Goal: Task Accomplishment & Management: Complete application form

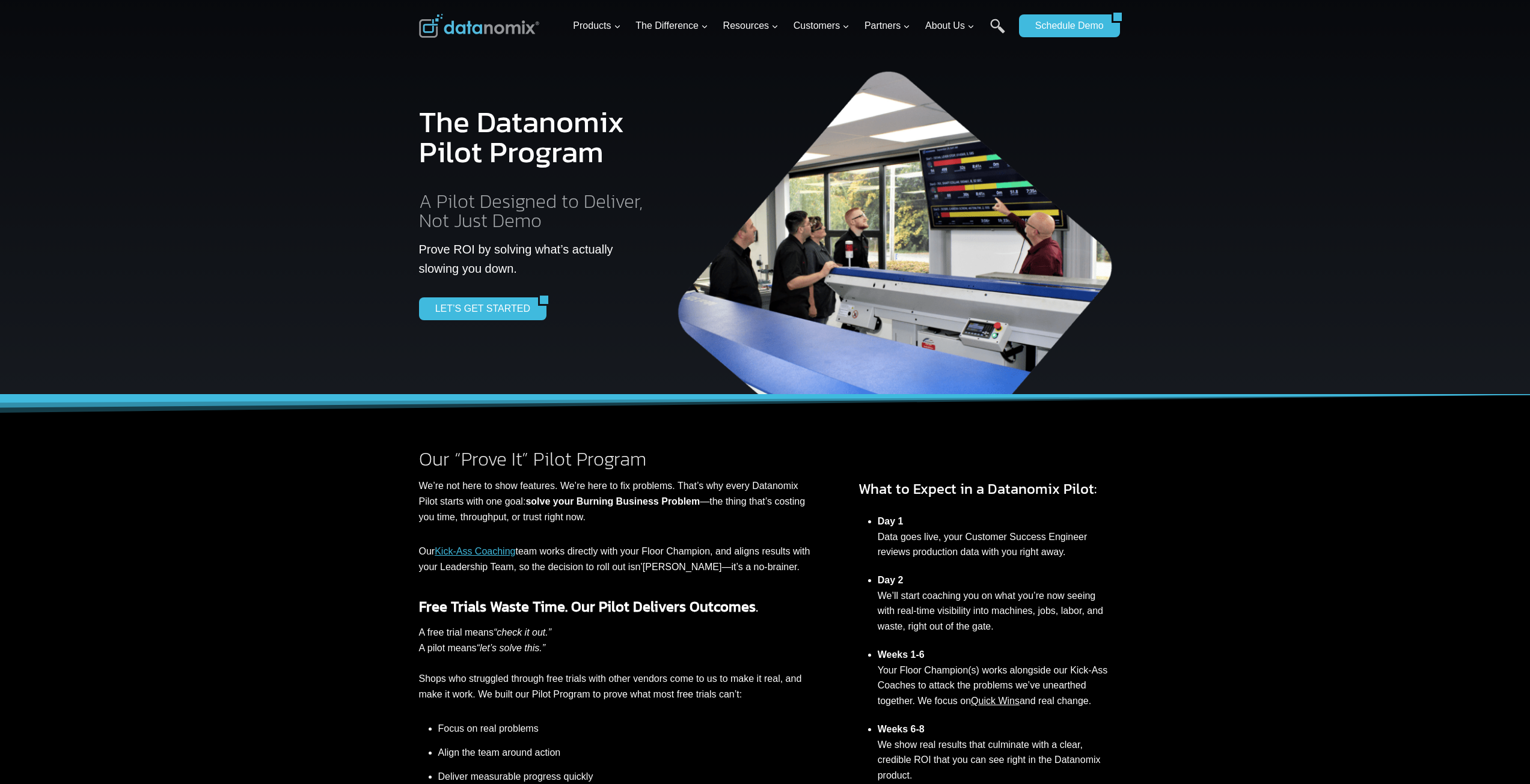
click at [471, 318] on link "LET’S GET STARTED" at bounding box center [478, 309] width 119 height 23
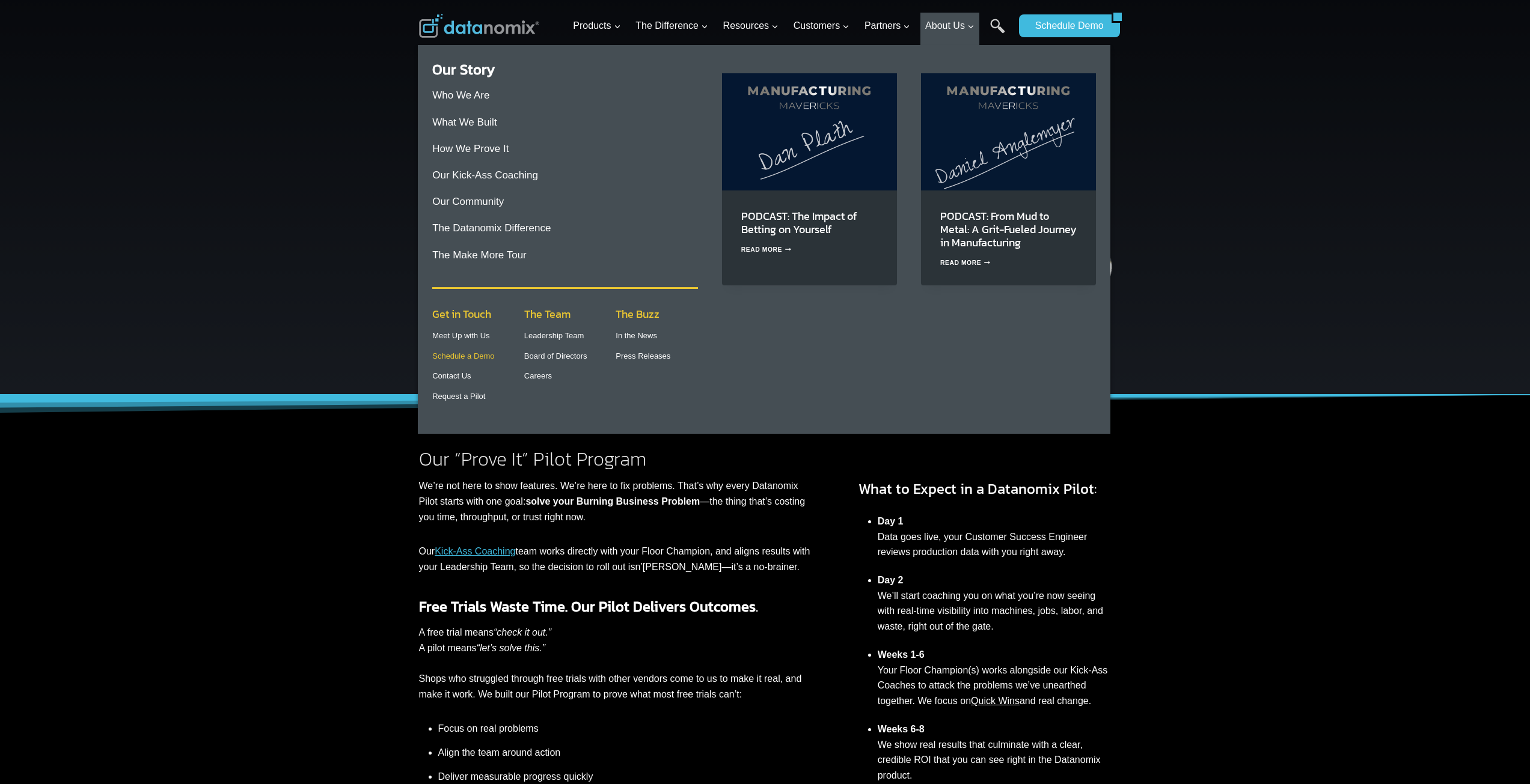
click at [460, 357] on link "Schedule a Demo" at bounding box center [463, 356] width 62 height 9
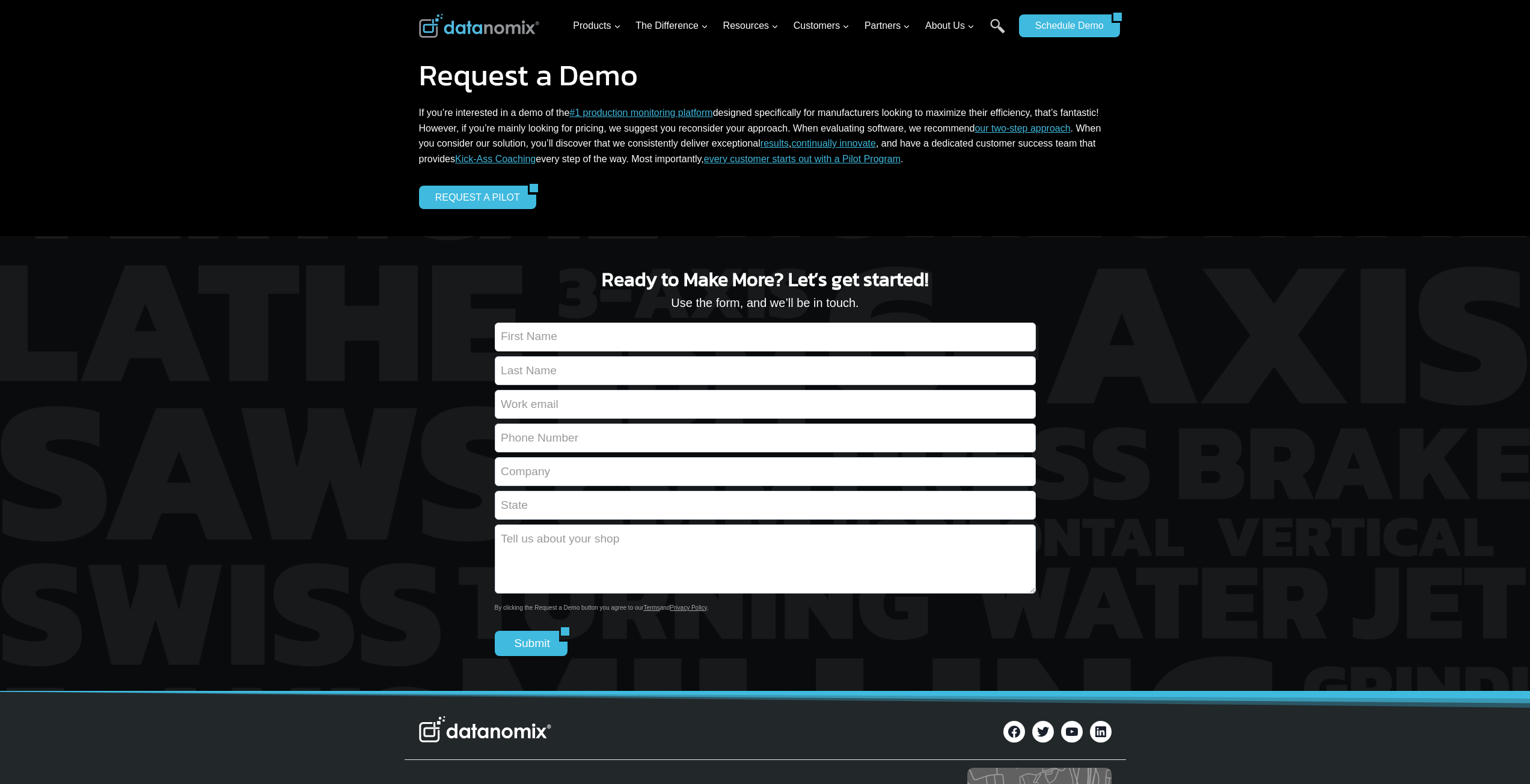
click at [588, 329] on input "Contact form" at bounding box center [765, 337] width 541 height 29
type input "[PERSON_NAME]"
type input "[PERSON_NAME][EMAIL_ADDRESS][PERSON_NAME][PERSON_NAME][DOMAIN_NAME]"
type input "[PHONE_NUMBER]"
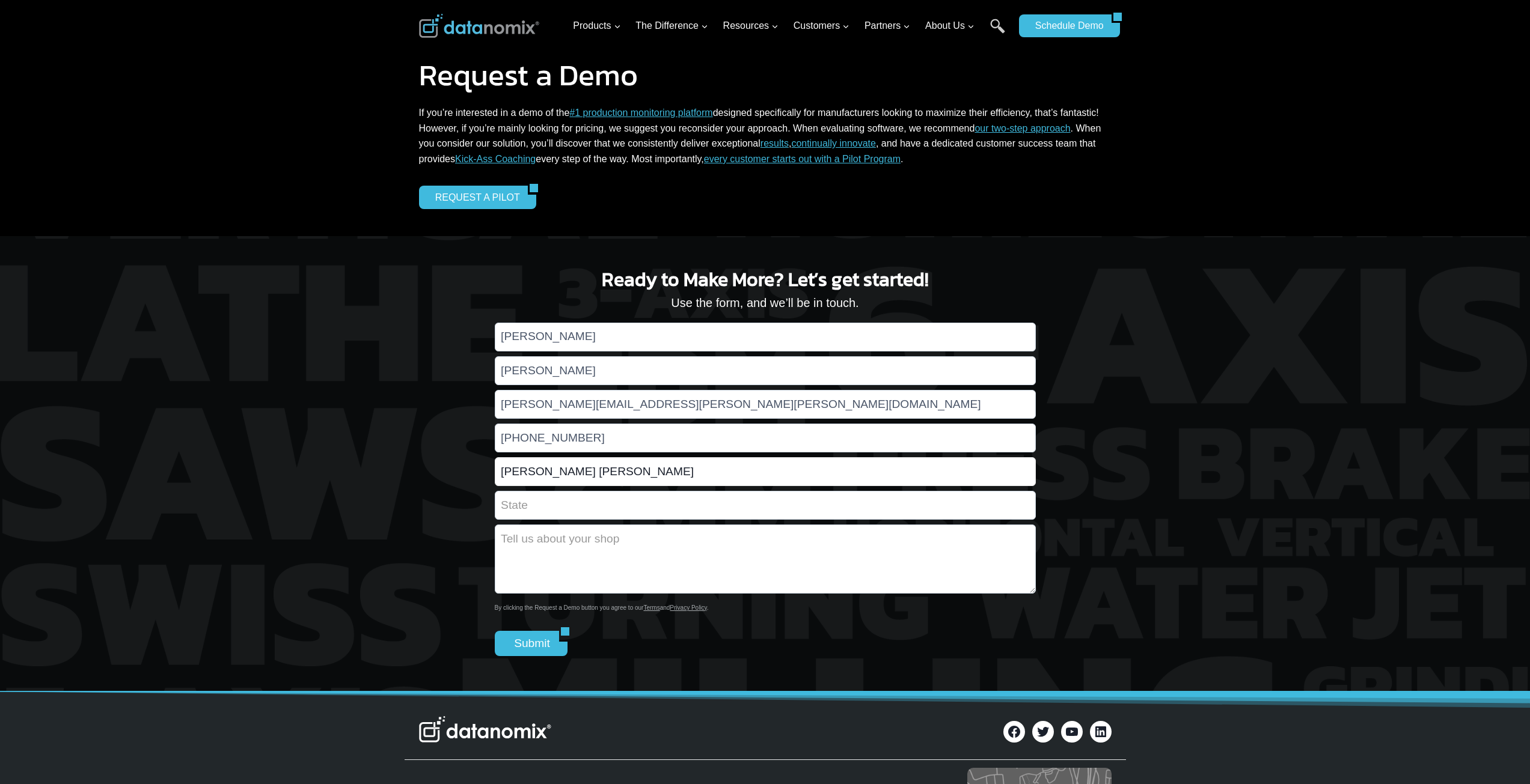
type input "[PERSON_NAME] [PERSON_NAME]"
click at [555, 502] on input "Contact form" at bounding box center [765, 505] width 541 height 29
type input "NY"
type textarea "W"
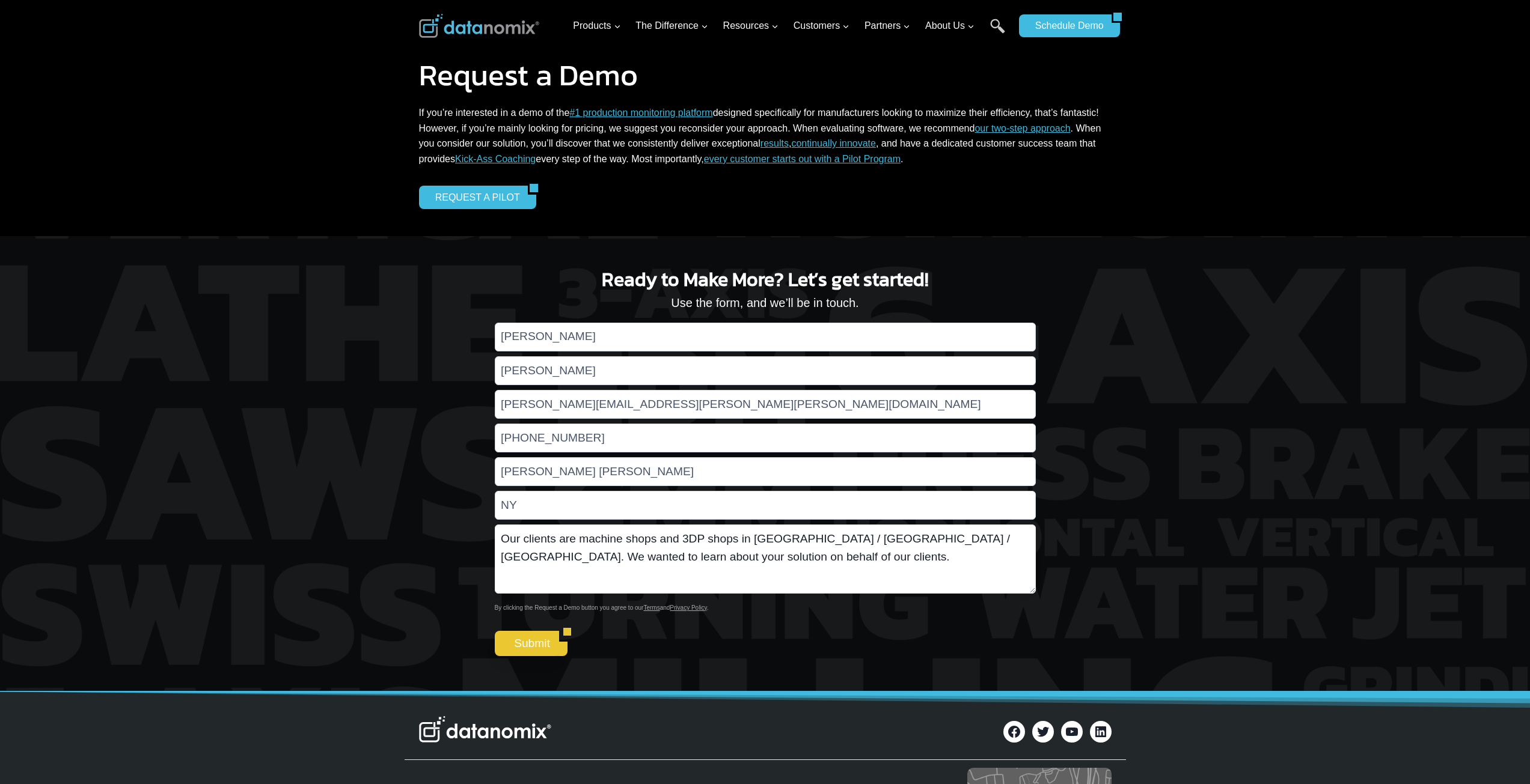
type textarea "Our clients are machine shops and 3DP shops in [GEOGRAPHIC_DATA] / [GEOGRAPHIC_…"
click at [503, 638] on input "Submit" at bounding box center [527, 643] width 65 height 25
click at [530, 651] on input "Submit" at bounding box center [527, 643] width 65 height 25
